Goal: Transaction & Acquisition: Download file/media

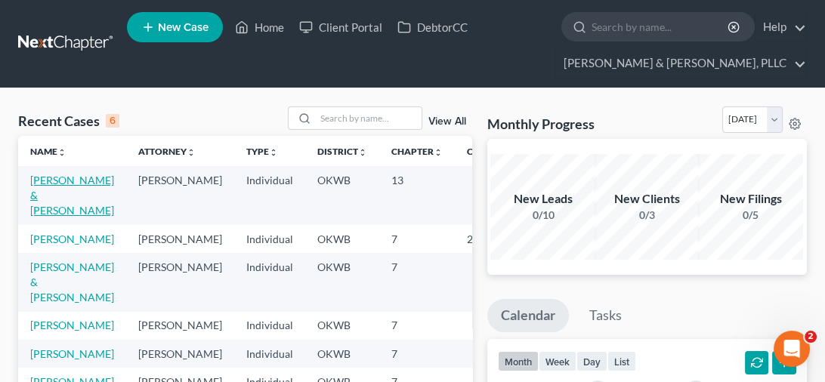
click at [55, 178] on link "[PERSON_NAME] & [PERSON_NAME]" at bounding box center [72, 195] width 84 height 43
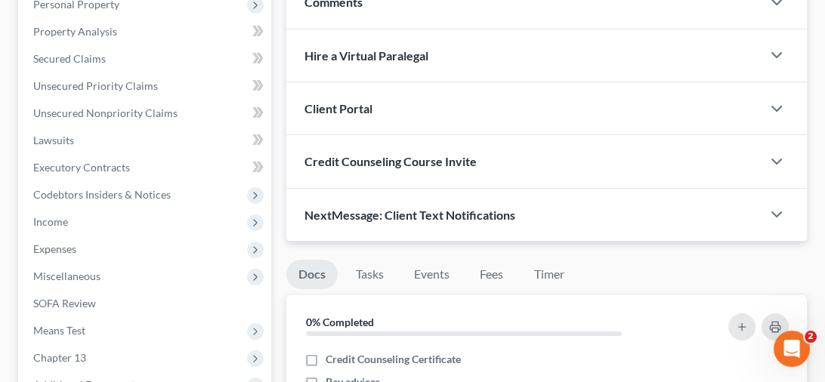
scroll to position [604, 0]
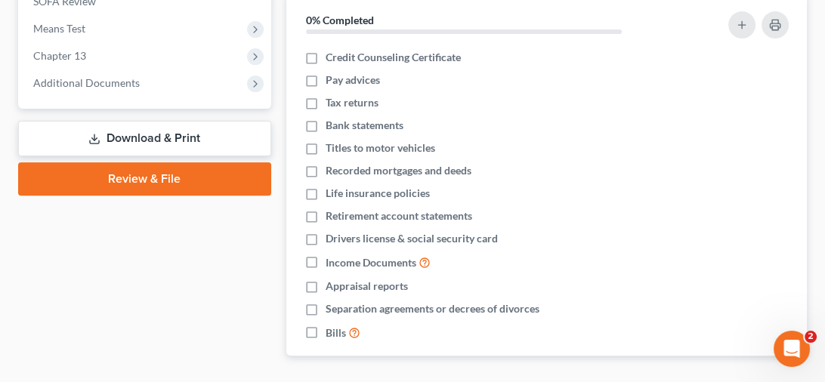
click at [181, 131] on link "Download & Print" at bounding box center [144, 139] width 253 height 36
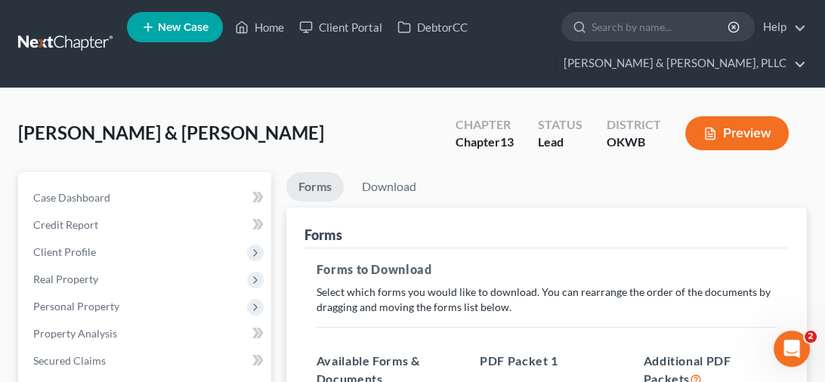
scroll to position [302, 0]
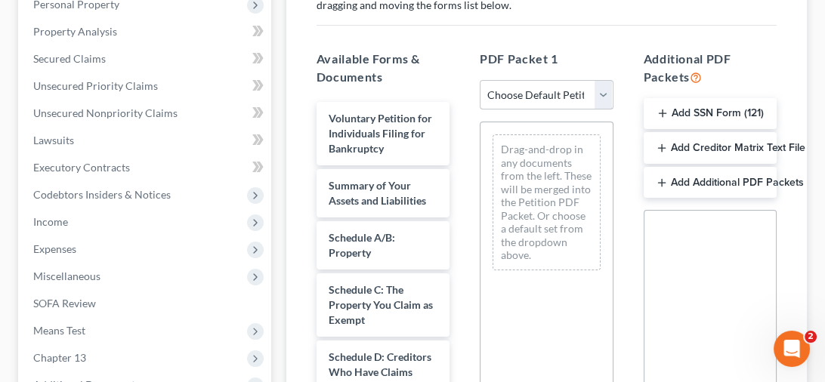
click at [607, 97] on select "Choose Default Petition PDF Packet Complete Bankruptcy Petition (all forms and …" at bounding box center [546, 95] width 133 height 30
select select "0"
click at [480, 80] on select "Choose Default Petition PDF Packet Complete Bankruptcy Petition (all forms and …" at bounding box center [546, 95] width 133 height 30
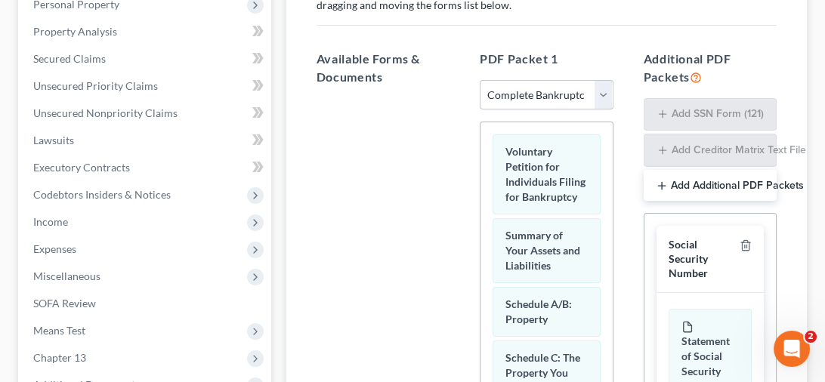
scroll to position [611, 0]
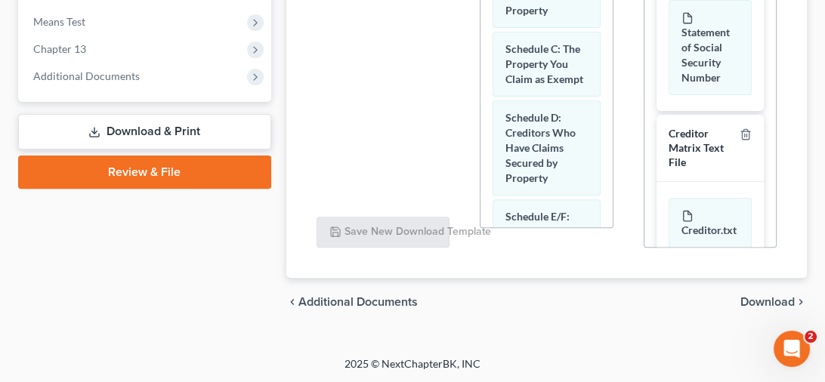
click at [770, 296] on span "Download" at bounding box center [767, 302] width 54 height 12
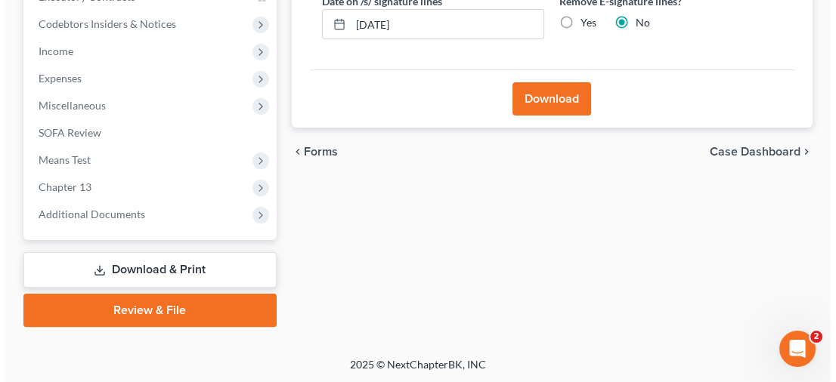
scroll to position [246, 0]
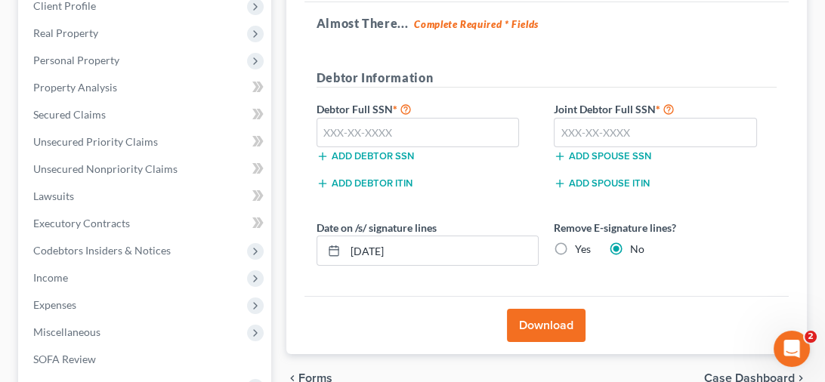
click at [575, 249] on label "Yes" at bounding box center [583, 249] width 16 height 15
click at [581, 249] on input "Yes" at bounding box center [586, 247] width 10 height 10
radio input "true"
radio input "false"
click at [524, 315] on button "Download" at bounding box center [546, 325] width 79 height 33
